Goal: Transaction & Acquisition: Purchase product/service

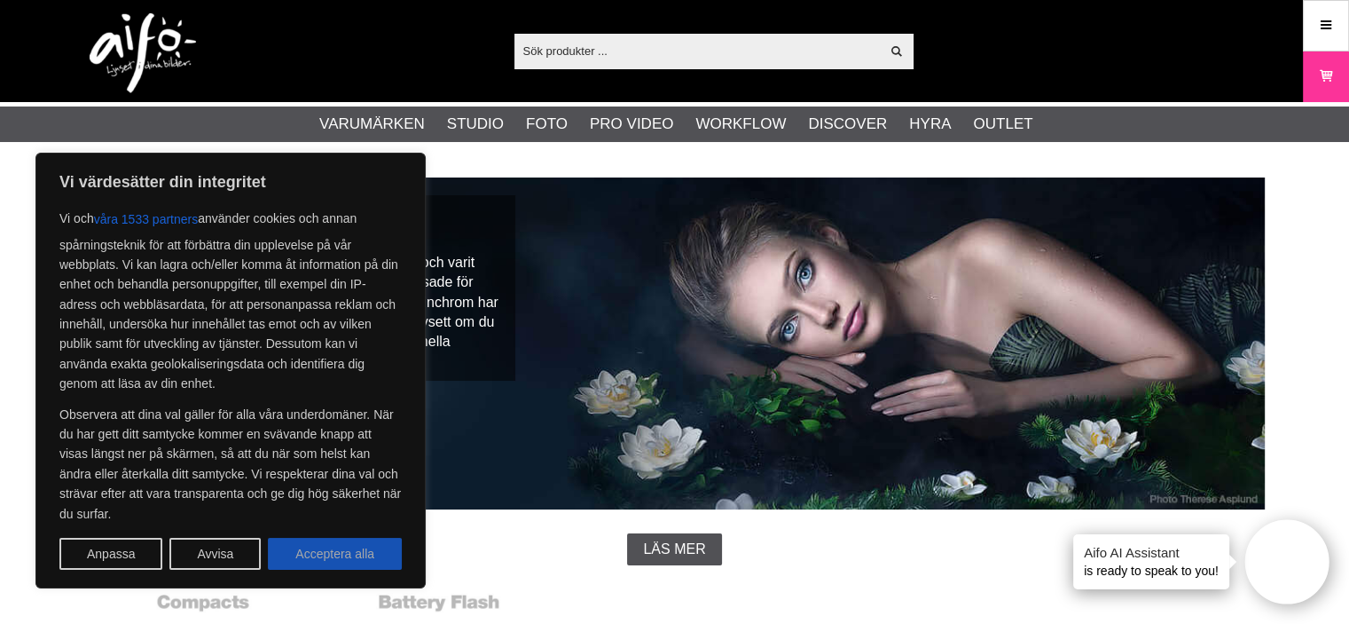
click at [349, 553] on button "Acceptera alla" at bounding box center [335, 553] width 134 height 32
checkbox input "true"
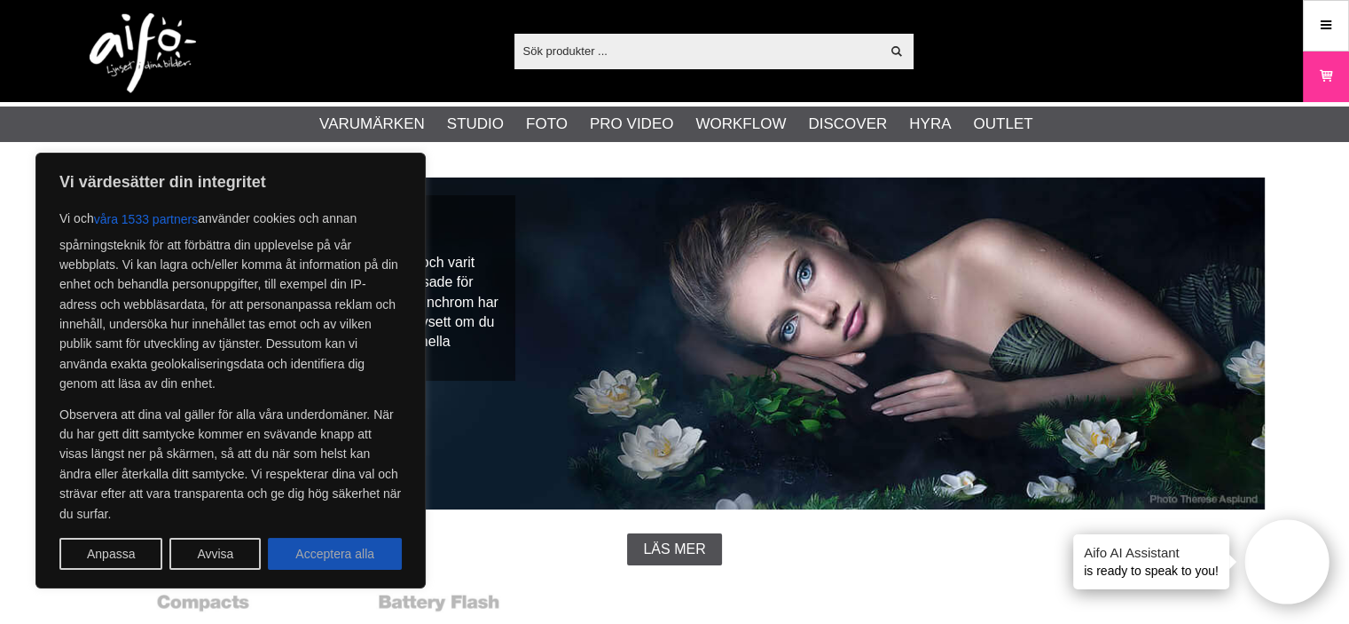
checkbox input "true"
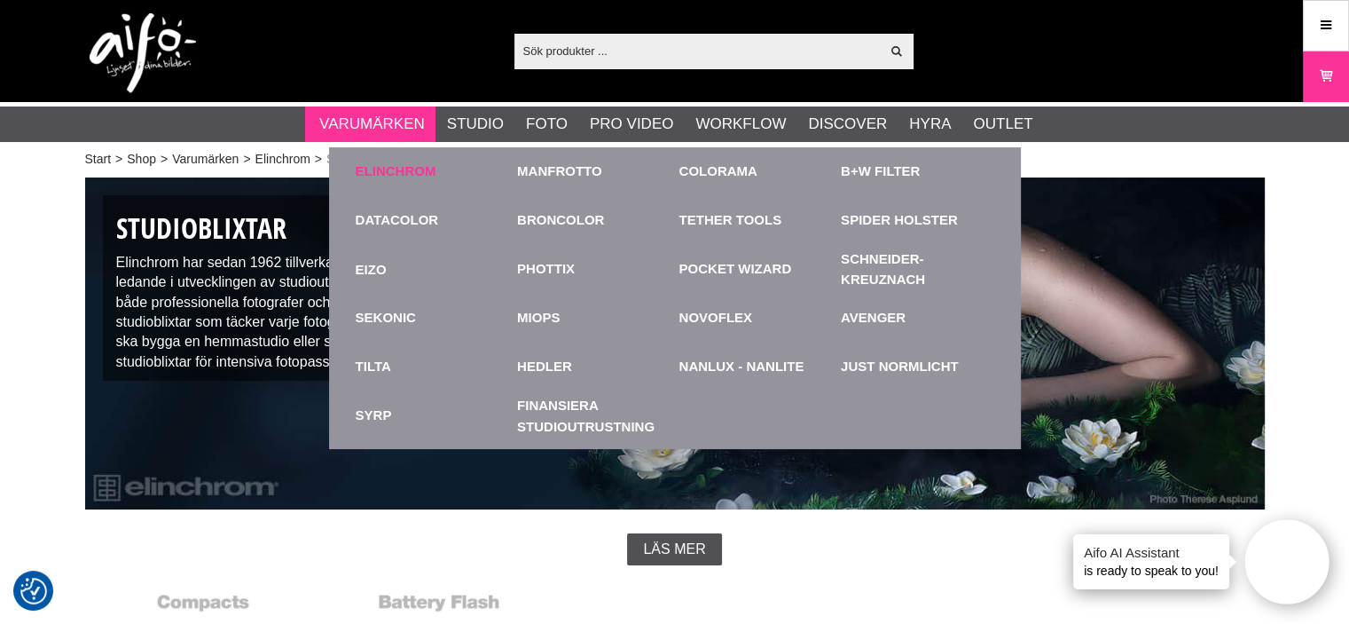
click at [406, 169] on link "Elinchrom" at bounding box center [396, 171] width 81 height 20
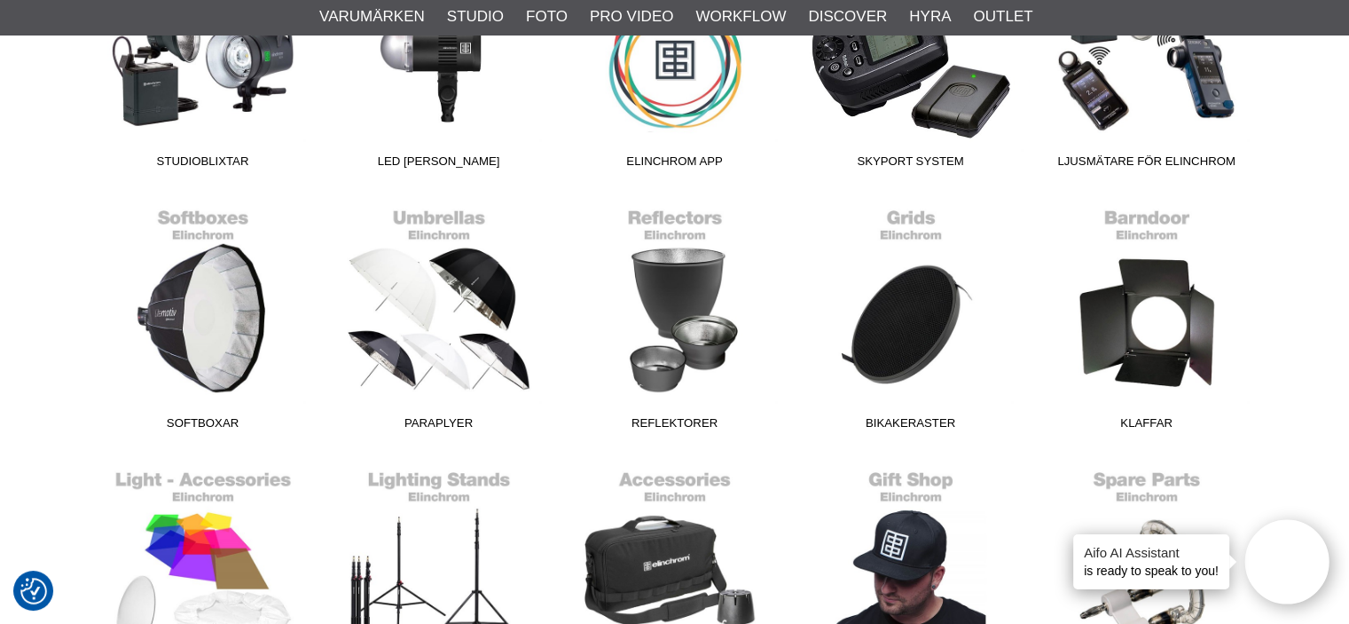
scroll to position [532, 0]
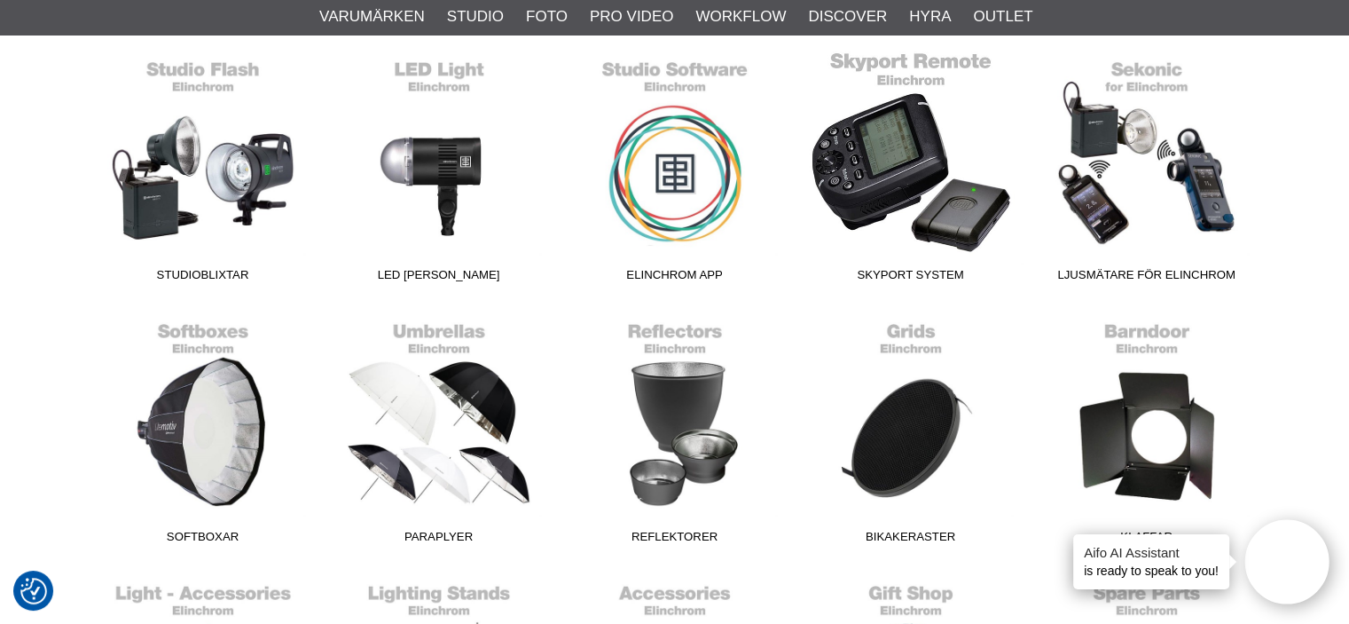
click at [903, 166] on link "Skyport System" at bounding box center [911, 170] width 236 height 239
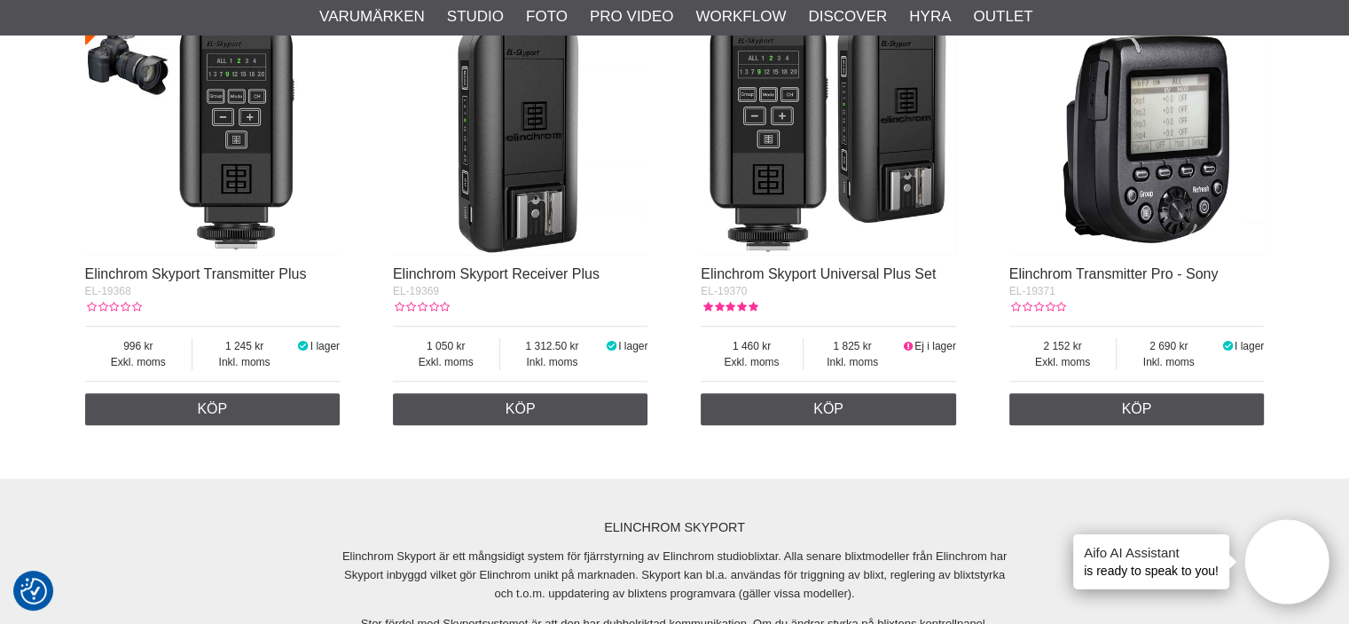
scroll to position [1596, 0]
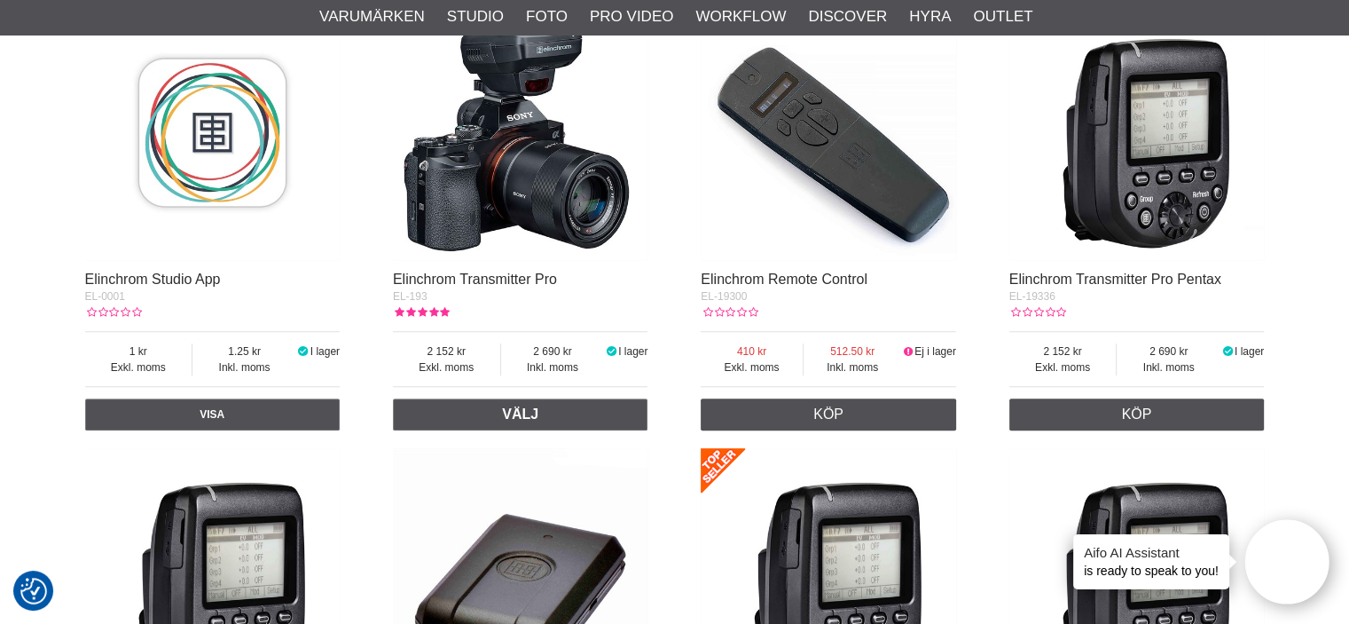
scroll to position [710, 0]
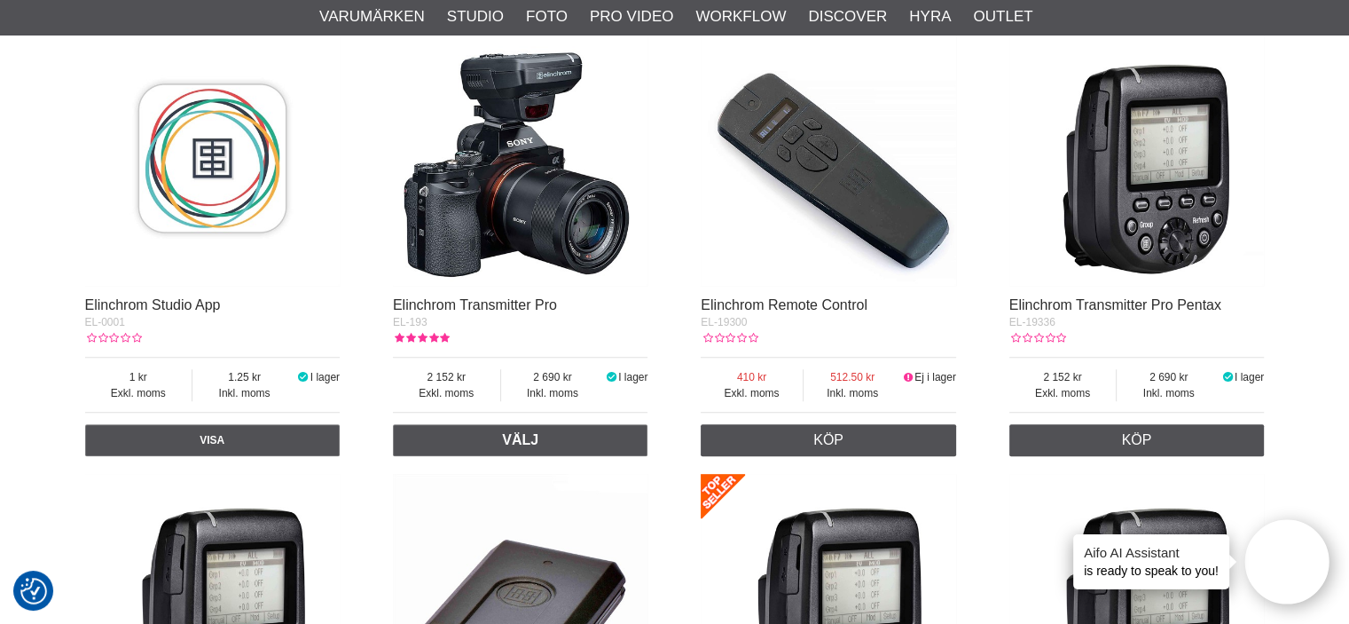
click at [218, 158] on img at bounding box center [212, 157] width 255 height 255
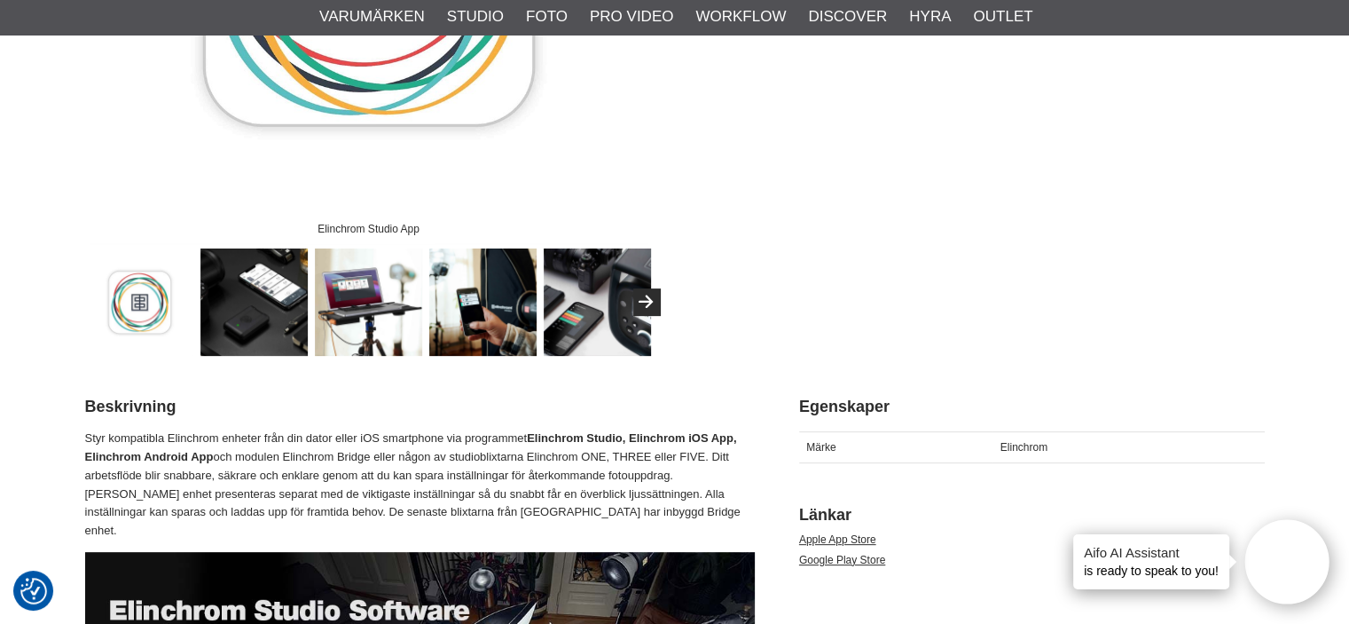
scroll to position [532, 0]
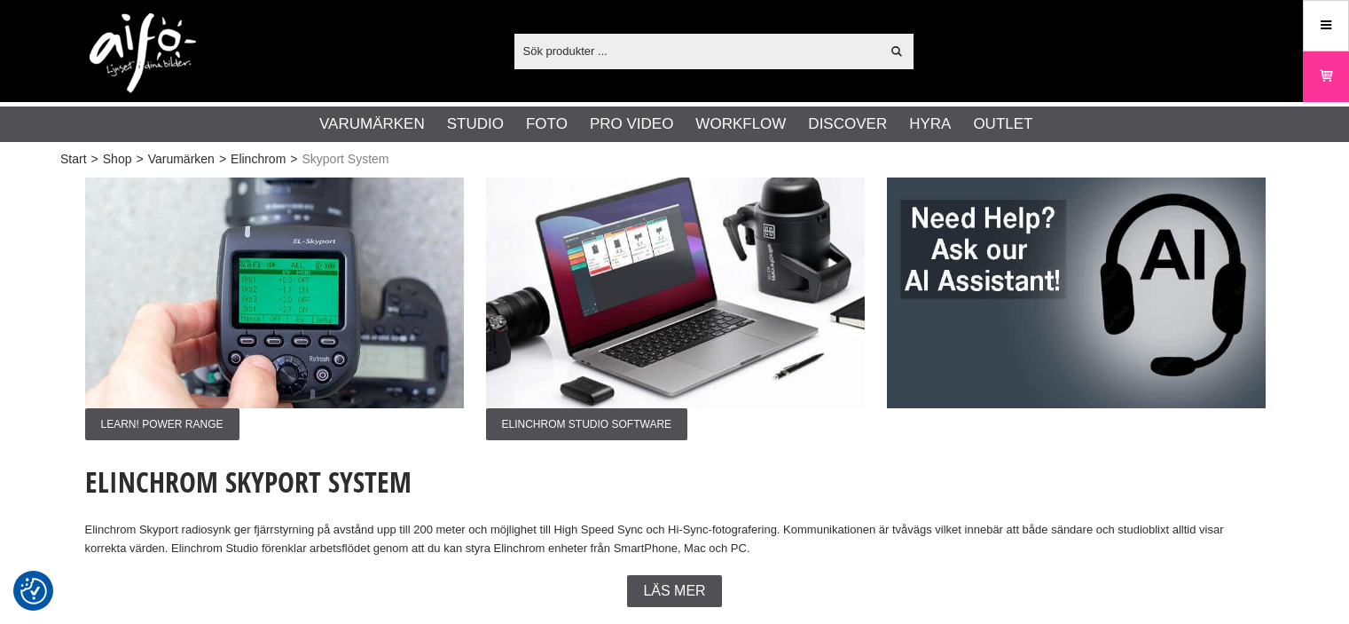
scroll to position [710, 0]
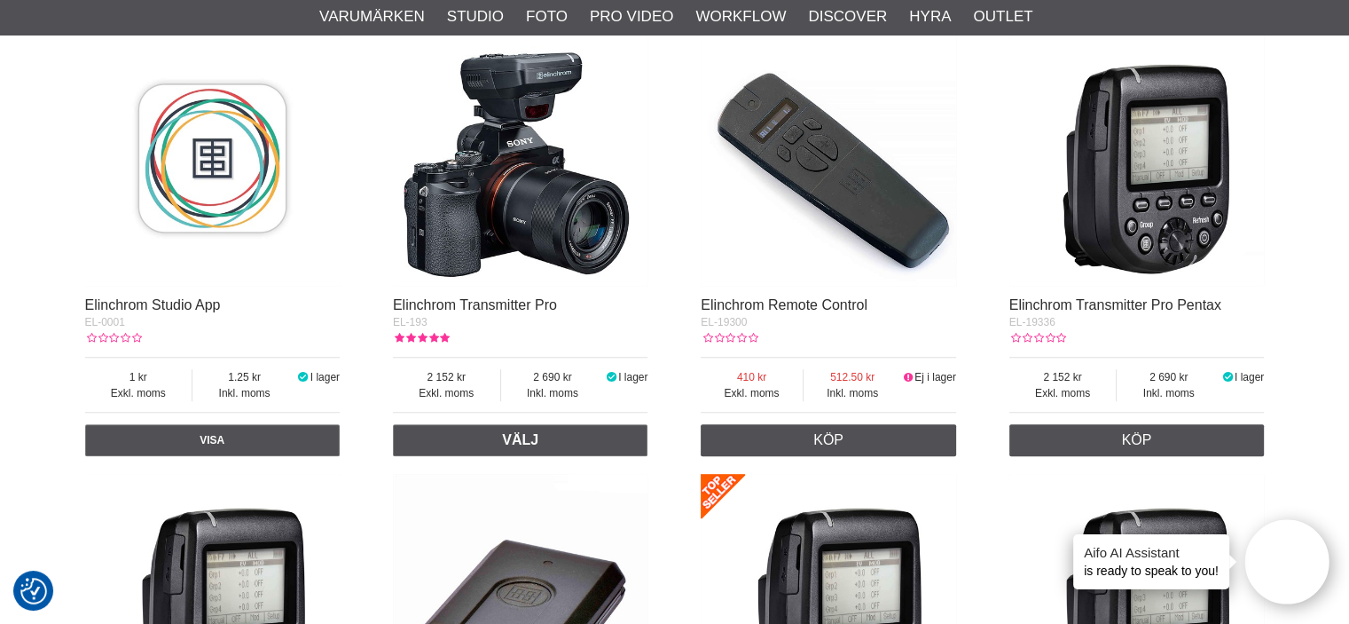
click at [883, 208] on img at bounding box center [828, 157] width 255 height 255
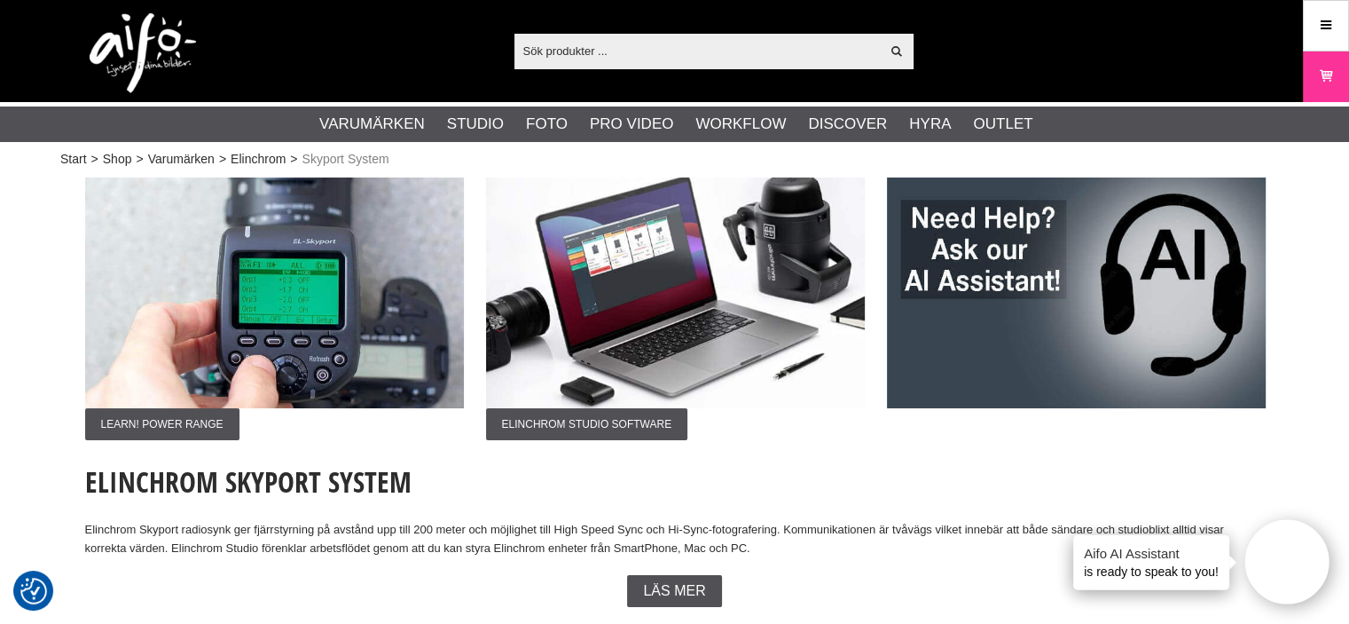
scroll to position [710, 0]
